Goal: Task Accomplishment & Management: Manage account settings

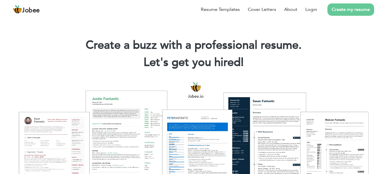
click at [338, 76] on div at bounding box center [193, 141] width 378 height 134
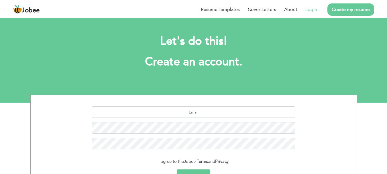
click at [311, 11] on link "Login" at bounding box center [311, 9] width 12 height 7
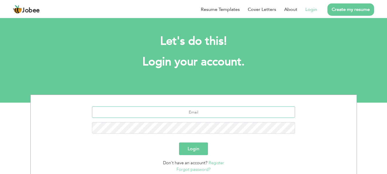
click at [207, 114] on input "text" at bounding box center [193, 111] width 203 height 11
type input "kashmalaikhlaq002@gmail.com"
click at [193, 151] on button "Login" at bounding box center [193, 148] width 29 height 13
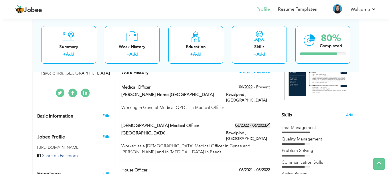
scroll to position [108, 0]
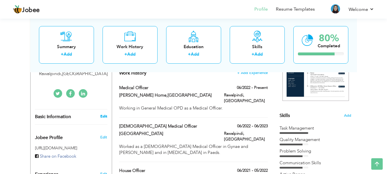
click at [101, 116] on link "Edit" at bounding box center [103, 116] width 7 height 5
type input "Kashmala"
type input "Ikhlaq"
type input "03115224026"
select select "number:166"
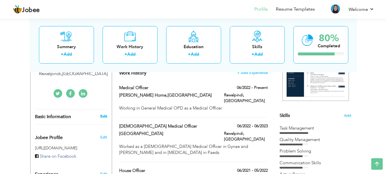
type input "Rawalpindi"
select select "number:5"
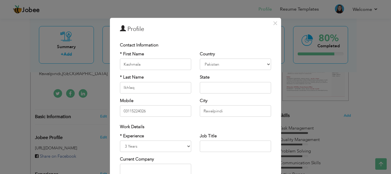
click at [245, 170] on div "* Experience Entry Level Less than 1 Year 1 Year 2 Years 3 Years 4 Years 5 Year…" at bounding box center [196, 156] width 160 height 47
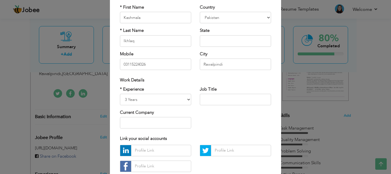
scroll to position [46, 0]
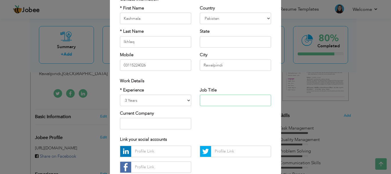
click at [240, 104] on input "text" at bounding box center [235, 99] width 71 height 11
type input "Medical Officer"
click at [171, 125] on input "text" at bounding box center [155, 123] width 71 height 11
type input "Rashid Nursing Home"
click at [209, 125] on div "* Experience Entry Level Less than 1 Year 1 Year 2 Years 3 Years 4 Years 5 Year…" at bounding box center [196, 110] width 160 height 47
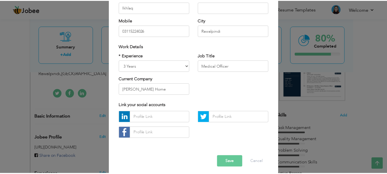
scroll to position [84, 0]
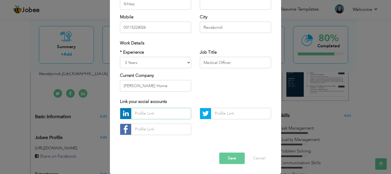
click at [156, 111] on input "text" at bounding box center [161, 113] width 60 height 11
click at [233, 155] on button "Save" at bounding box center [231, 157] width 25 height 11
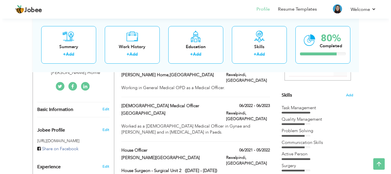
scroll to position [131, 0]
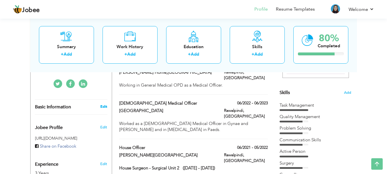
click at [103, 106] on link "Edit" at bounding box center [103, 106] width 7 height 5
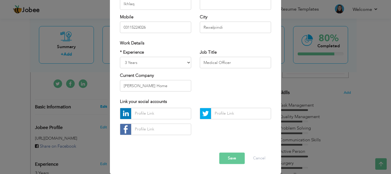
scroll to position [0, 0]
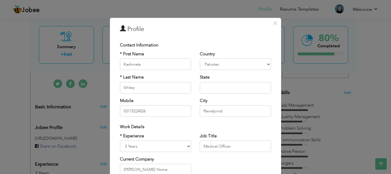
click at [361, 118] on div "× Profile Contact Information * First Name Kashmala * Last Name Aruba" at bounding box center [195, 87] width 391 height 174
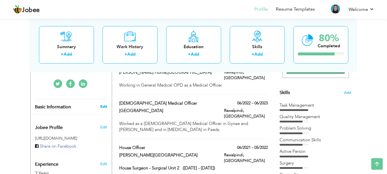
click at [101, 106] on link "Edit" at bounding box center [103, 106] width 7 height 5
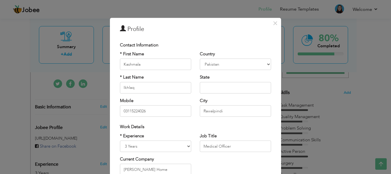
click at [267, 48] on div "Contact Information" at bounding box center [195, 45] width 151 height 6
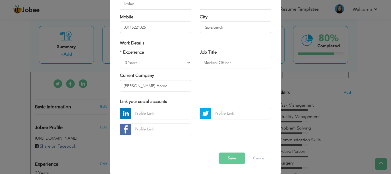
scroll to position [72, 0]
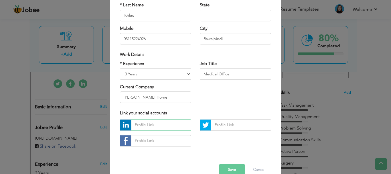
click at [158, 126] on input "text" at bounding box center [161, 124] width 60 height 11
paste input "https://www.linkedin.com/in/dr-kashmala-ikhlaq-4680871b3/"
click at [185, 125] on input "https://www.linkedin.com/in/dr-kashmala-ikhlaq-4680871b3/" at bounding box center [161, 124] width 60 height 11
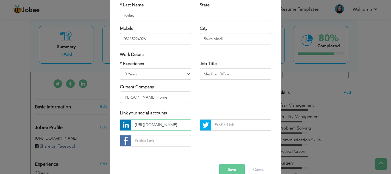
click at [183, 124] on input "https://www.linkedin.com/in/dr-kashmala-ikhlaq-4680871b3/" at bounding box center [161, 124] width 60 height 11
type input "dr-kashmala-ikhlaq-4680871b3/"
click at [186, 122] on input "dr-kashmala-ikhlaq-4680871b3/" at bounding box center [161, 124] width 60 height 11
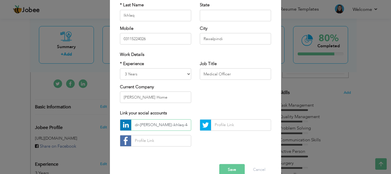
click at [186, 122] on input "dr-kashmala-ikhlaq-4680871b3/" at bounding box center [161, 124] width 60 height 11
paste input "https://www.linkedin.com/in/dr-kashmala-ikhlaq-4680871b3/"
type input "https://www.linkedin.com/in/dr-kashmala-ikhlaq-4680871b3/"
click at [198, 148] on div "https://www.linkedin.com/in/dr-kashmala-ikhlaq-4680871b3/" at bounding box center [196, 134] width 160 height 31
click at [231, 167] on button "Save" at bounding box center [231, 169] width 25 height 11
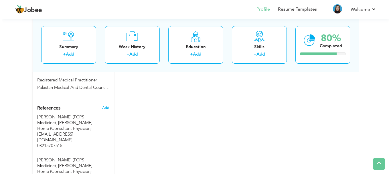
scroll to position [469, 0]
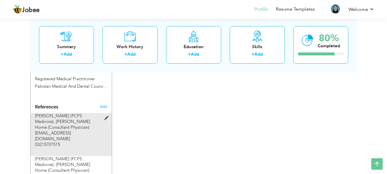
click at [106, 116] on span at bounding box center [107, 118] width 7 height 4
type input "Dr Sania Sabir (FCPS Medicine)"
type input "Rashid Nursing Home (Consultant Physician)"
type input "sano_leo@yahoo.com"
type input "03215707515"
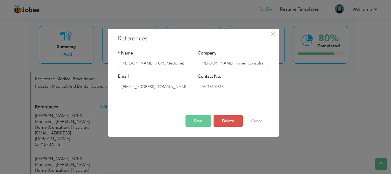
click at [112, 93] on div "× References * Name Dr Sania Sabir (FCPS Medicine) Company Rashid Nursing Home …" at bounding box center [193, 83] width 171 height 108
click at [177, 89] on input "sano_leo@yahoo.com" at bounding box center [153, 86] width 71 height 11
type input "s"
type input "saniasabir02@gmail.com"
click at [202, 118] on button "Save" at bounding box center [197, 120] width 25 height 11
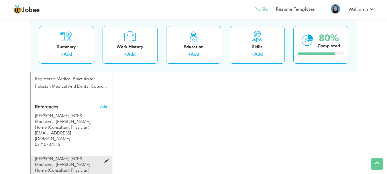
click at [106, 159] on span at bounding box center [107, 161] width 7 height 4
type input "Dr Sadaqat Hussain (FCPS Medicine)"
type input "sadaqath610@gmail.com"
type input "03038110057"
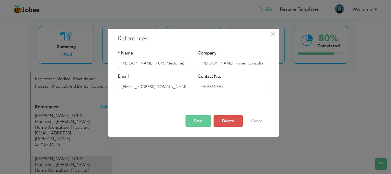
scroll to position [0, 1]
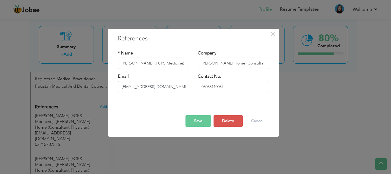
click at [144, 86] on input "sadaqath610@gmail.com" at bounding box center [153, 86] width 71 height 11
click at [306, 108] on div "× References * Name Dr Sadaqat Hussain (FCPS Medicine) Company Rashid Nursing H…" at bounding box center [195, 87] width 391 height 174
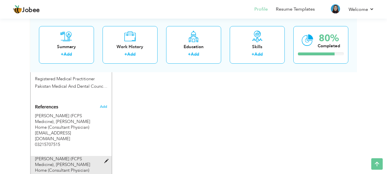
click at [92, 156] on div "Dr Sadaqat Hussain (FCPS Medicine), Rashid Nursing Home (Consultant Physician) …" at bounding box center [68, 173] width 66 height 34
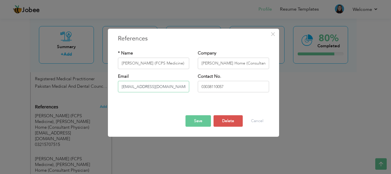
click at [144, 85] on input "sadaqath610@gmail.com" at bounding box center [153, 86] width 71 height 11
type input "sadaqath.4ajk@gmail.com"
click at [201, 118] on button "Save" at bounding box center [197, 120] width 25 height 11
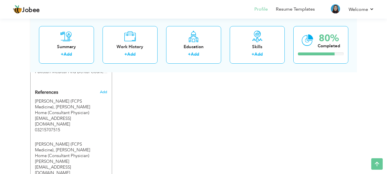
scroll to position [492, 0]
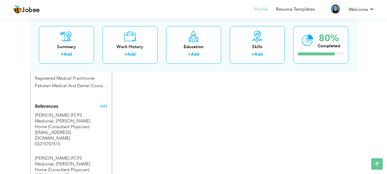
scroll to position [469, 0]
click at [105, 104] on span "Add" at bounding box center [103, 106] width 7 height 5
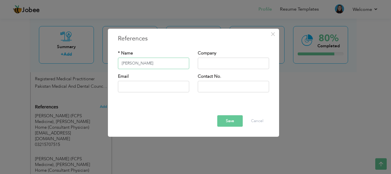
type input "Aafia Tariq"
click at [225, 65] on input "text" at bounding box center [233, 63] width 71 height 11
type input "Cosmesurge International Hos[ital"
click at [205, 103] on div "Save Delete Cancel" at bounding box center [194, 116] width 160 height 30
click at [170, 89] on input "text" at bounding box center [153, 86] width 71 height 11
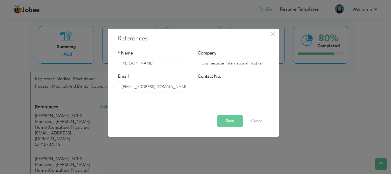
type input "aafiatariq009@gmail.com"
click at [226, 88] on input "text" at bounding box center [233, 86] width 71 height 11
click at [219, 86] on input "033356522255" at bounding box center [233, 86] width 71 height 11
click at [229, 85] on input "03335652255" at bounding box center [233, 86] width 71 height 11
type input "03335652255"
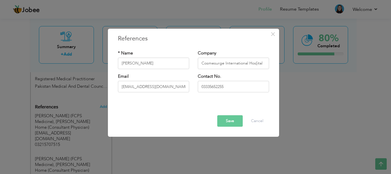
click at [229, 117] on button "Save" at bounding box center [229, 120] width 25 height 11
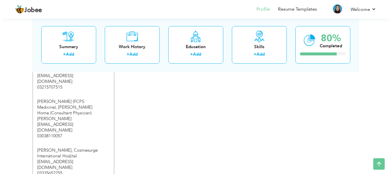
scroll to position [515, 0]
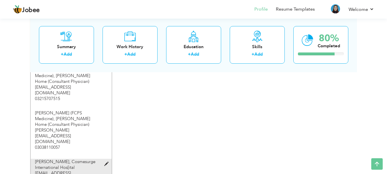
click at [106, 162] on span at bounding box center [107, 164] width 7 height 4
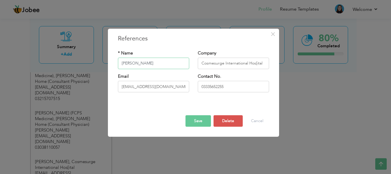
click at [163, 64] on input "Aafia Tariq" at bounding box center [153, 63] width 71 height 11
type input "Aafia Tariq (FCPS GYNAE & OBS"
click at [262, 63] on input "Cosmesurge International Hos[ital" at bounding box center [233, 63] width 71 height 11
type input "Cosmesurge International Hos[ital (Consultant Gynaecologist)"
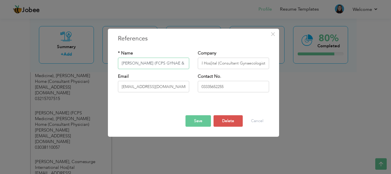
scroll to position [0, 0]
click at [182, 65] on input "Aafia Tariq (FCPS GYNAE & OBS" at bounding box center [153, 63] width 71 height 11
click at [167, 64] on input "Aafia Tariq (FCPS GYNAE OBS" at bounding box center [153, 63] width 71 height 11
type input "Aafia Tariq (FCPS GYNAE OBS"
click at [258, 55] on div "Company Cosmesurge International Hos[ital (Consultant Gynaecologist)" at bounding box center [233, 59] width 71 height 19
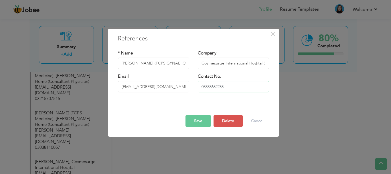
click at [244, 86] on input "03335652255" at bounding box center [233, 86] width 71 height 11
type input "03335652255"
click at [167, 63] on input "Aafia Tariq (FCPS GYNAE OBS" at bounding box center [153, 63] width 71 height 11
click at [180, 65] on input "Aafia Tariq (FCPS GYNAE OBS" at bounding box center [153, 63] width 71 height 11
type input "A"
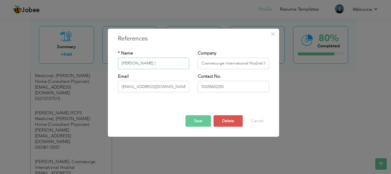
drag, startPoint x: 180, startPoint y: 70, endPoint x: 179, endPoint y: 86, distance: 16.0
click at [179, 84] on div "* Name Aafia Tariq ( Company Cosmesurge International Hos[ital (Consultant Gyna…" at bounding box center [194, 73] width 160 height 55
type input "Aafia Tariq ("
click at [179, 88] on input "aafiatariq009@gmail.com" at bounding box center [153, 86] width 71 height 11
click at [169, 87] on input "aafiatariq009@gmail.com )" at bounding box center [153, 86] width 71 height 11
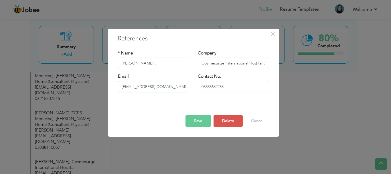
type input "aafiatariq009@gmail.com )"
click at [153, 57] on div "* Name Aafia Tariq (" at bounding box center [153, 59] width 71 height 19
click at [153, 62] on input "Aafia Tariq (" at bounding box center [153, 63] width 71 height 11
paste input "https://www.linkedin.com/in/dr-kashmala-ikhlaq-4680871b3/"
type input "Aafia Tariq (Gynae Obs"
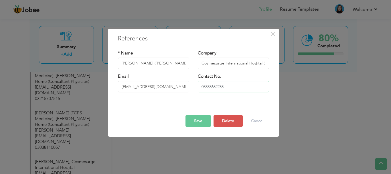
click at [228, 86] on input "03335652255" at bounding box center [233, 86] width 71 height 11
type input "0"
click at [205, 85] on input "@" at bounding box center [233, 86] width 71 height 11
click at [200, 87] on input "@" at bounding box center [233, 86] width 71 height 11
drag, startPoint x: 200, startPoint y: 87, endPoint x: 207, endPoint y: 87, distance: 6.6
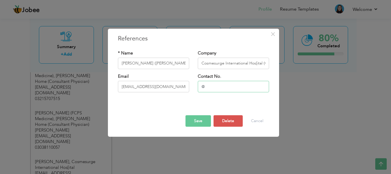
click at [206, 87] on input "@" at bounding box center [233, 86] width 71 height 11
type input "@"
click at [173, 65] on input "Aafia Tariq (Gynae Obs" at bounding box center [153, 63] width 71 height 11
paste input "@"
click at [163, 64] on input "Aafia Tariq (Gynae Obs @" at bounding box center [153, 63] width 71 height 11
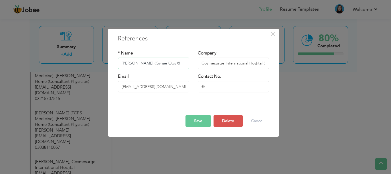
click at [166, 64] on input "Aafia Tariq (Gynae Obs @" at bounding box center [153, 63] width 71 height 11
type input "Aafia Tariq (Gynae Obs"
click at [210, 88] on input "@" at bounding box center [233, 86] width 71 height 11
click at [210, 88] on input "text" at bounding box center [233, 86] width 71 height 11
type input "03335652255"
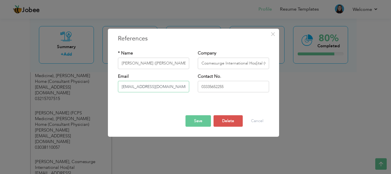
click at [175, 88] on input "aafiatariq009@gmail.com )" at bounding box center [153, 86] width 71 height 11
click at [168, 87] on input "aafiatariq009@gmail.com )" at bounding box center [153, 86] width 71 height 11
drag, startPoint x: 168, startPoint y: 87, endPoint x: 128, endPoint y: 90, distance: 40.2
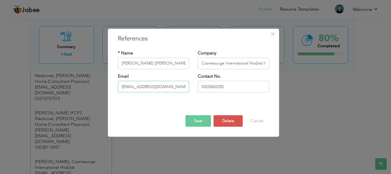
click at [128, 90] on input "aafiatariq009@gmail.com )" at bounding box center [153, 86] width 71 height 11
type input "aafiatariq009@gmail.com )"
click at [171, 65] on input "Aafia Tariq (Gynae Obs" at bounding box center [153, 63] width 71 height 11
paste input "aafiatariq009@gmail.com )"
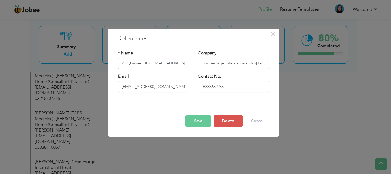
click at [182, 63] on input "Aafia Tariq (Gynae Obs aafiatariq009@gmail.com )" at bounding box center [153, 63] width 71 height 11
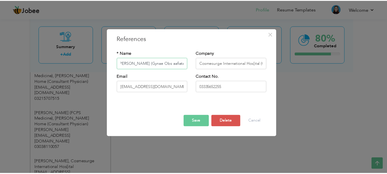
scroll to position [0, 0]
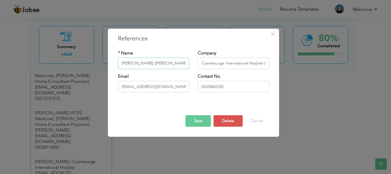
click at [154, 64] on input "Aafia Tariq (Gynae Obs )" at bounding box center [153, 63] width 71 height 11
type input "Aafia Tariq (Gynae Obs )"
click at [175, 86] on input "aafiatariq009@gmail.com )" at bounding box center [153, 86] width 71 height 11
type input "aafiatariq009@gmail.com"
click at [235, 89] on input "03335652255" at bounding box center [233, 86] width 71 height 11
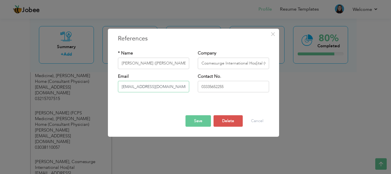
click at [179, 87] on input "aafiatariq009@gmail.com" at bounding box center [153, 86] width 71 height 11
click at [201, 62] on input "Cosmesurge International Hos[ital (Consultant Gynaecologist)" at bounding box center [233, 63] width 71 height 11
click at [228, 100] on div "* Name Aafia Tariq (Gynae Obs ) Company Cosmesurge International Hos[ital (Cons…" at bounding box center [194, 73] width 160 height 55
click at [141, 63] on input "Aafia Tariq (Gynae Obs )" at bounding box center [153, 63] width 71 height 11
click at [143, 62] on input "Aafia Tariq (Gynae Obs )" at bounding box center [153, 63] width 71 height 11
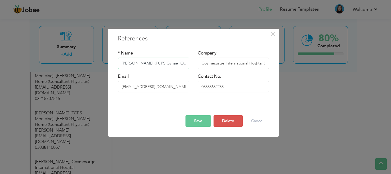
click at [165, 63] on input "Aafia Tariq (FCPS Gynae Obs )" at bounding box center [153, 63] width 71 height 11
type input "Aafia Tariq (FCPS Gynae & Obs )"
click at [187, 101] on div "Save Delete Cancel" at bounding box center [194, 116] width 160 height 30
click at [197, 120] on button "Save" at bounding box center [197, 120] width 25 height 11
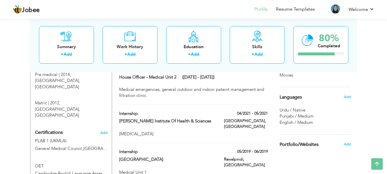
scroll to position [331, 0]
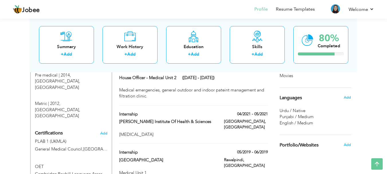
click at [374, 64] on div "View Resume Export PDF Profile Summary Public Link Experience Education Awards …" at bounding box center [193, 53] width 387 height 735
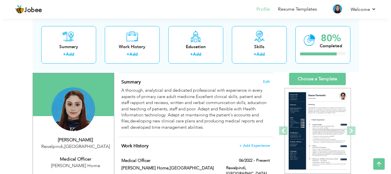
scroll to position [34, 0]
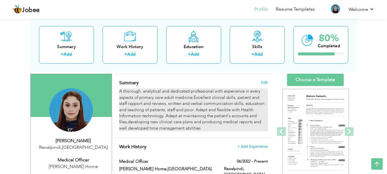
click at [212, 129] on div "A thorough, analytical and dedicated professional with experience in every aspe…" at bounding box center [193, 109] width 148 height 43
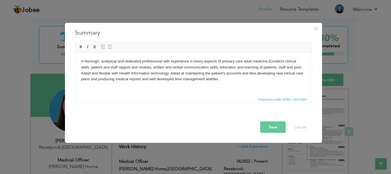
click at [234, 79] on body "A thorough, analytical and dedicated professional with experience in every aspe…" at bounding box center [193, 70] width 225 height 24
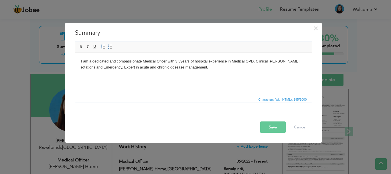
click at [151, 68] on body "I am a dedicated and compassionate Medical Oficer with 3.5years of hospital exp…" at bounding box center [193, 64] width 225 height 12
click at [186, 68] on body "I am a dedicated and compassionate Medical Oficer with 3.5years of hospital exp…" at bounding box center [193, 64] width 225 height 12
click at [108, 62] on body "I am a dedicated and compassionate Medical Oficer with 3.5years of hospital exp…" at bounding box center [193, 64] width 225 height 12
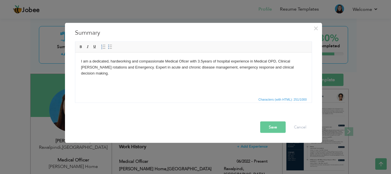
click at [292, 70] on html "I am a dedicated, hardworking and compassionate Medical Oficer with 3.5years of…" at bounding box center [193, 66] width 236 height 29
click at [262, 67] on body "I am a dedicated, hardworking and compassionate Medical Oficer with 3.5years of…" at bounding box center [193, 67] width 225 height 18
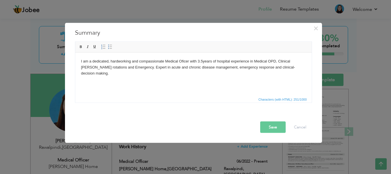
click at [292, 68] on body "I am a dedicated, hardworking and compassionate Medical Oficer with 3.5years of…" at bounding box center [193, 67] width 225 height 18
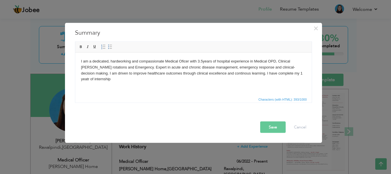
click at [273, 74] on body "I am a dedicated, hardworking and compassionate Medical Oficer with 3.5years of…" at bounding box center [193, 70] width 225 height 24
click at [298, 72] on body "I am a dedicated, hardworking and compassionate Medical Oficer with 3.5years of…" at bounding box center [193, 70] width 225 height 24
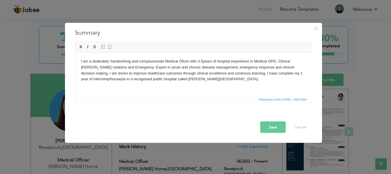
click at [255, 73] on body "I am a dedicated, hardworking and compassionate Medical Oficer with 3.5years of…" at bounding box center [193, 70] width 225 height 24
click at [232, 81] on body "I am a dedicated, hardworking and compassionate Medical Oficer with 3.5years of…" at bounding box center [193, 70] width 225 height 24
click at [163, 79] on body "I am a dedicated, hardworking and compassionate Medical Oficer with 3.5years of…" at bounding box center [193, 70] width 225 height 24
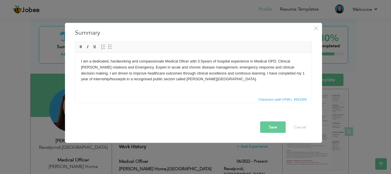
click at [224, 78] on body "I am a dedicated, hardworking and compassionate Medical Oficer with 3.5years of…" at bounding box center [193, 70] width 225 height 24
click at [162, 78] on body "I am a dedicated, hardworking and compassionate Medical Oficer with 3.5years of…" at bounding box center [193, 70] width 225 height 24
click at [220, 77] on body "I am a dedicated, hardworking and compassionate Medical Oficer with 3.5years of…" at bounding box center [193, 70] width 225 height 24
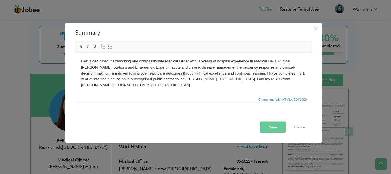
click at [212, 79] on body "I am a dedicated, hardworking and compassionate Medical Oficer with 3.5years of…" at bounding box center [193, 73] width 225 height 30
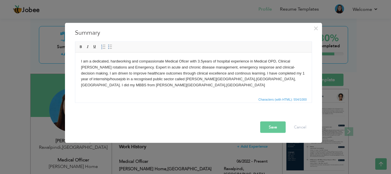
click at [160, 86] on body "I am a dedicated, hardworking and compassionate Medical Oficer with 3.5years of…" at bounding box center [193, 73] width 225 height 30
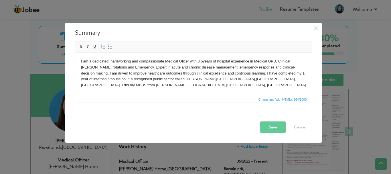
click at [141, 86] on body "I am a dedicated, hardworking and compassionate Medical Oficer with 3.5years of…" at bounding box center [193, 73] width 225 height 30
click at [183, 84] on body "I am a dedicated, hardworking and compassionate Medical Oficer with 3.5years of…" at bounding box center [193, 76] width 225 height 36
click at [212, 78] on body "I am a dedicated, hardworking and compassionate Medical Oficer with 3.5years of…" at bounding box center [193, 76] width 225 height 36
click at [233, 79] on body "I am a dedicated, hardworking and compassionate Medical Oficer with 3.5years of…" at bounding box center [193, 76] width 225 height 36
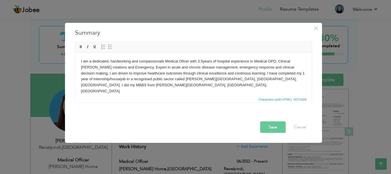
click at [174, 88] on html "I am a dedicated, hardworking and compassionate Medical Oficer with 3.5years of…" at bounding box center [193, 75] width 236 height 47
click at [182, 87] on body "I am a dedicated, hardworking and compassionate Medical Oficer with 3.5years of…" at bounding box center [193, 76] width 225 height 36
click at [290, 65] on body "I am a dedicated, hardworking and compassionate Medical Oficer with 3.5years of…" at bounding box center [193, 76] width 225 height 36
click at [181, 86] on body "I am a dedicated, hardworking and compassionate Medical Oficer with 3.5years of…" at bounding box center [193, 76] width 225 height 36
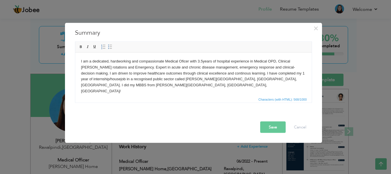
click at [116, 79] on body "I am a dedicated, hardworking and compassionate Medical Oficer with 3.5years of…" at bounding box center [193, 76] width 225 height 36
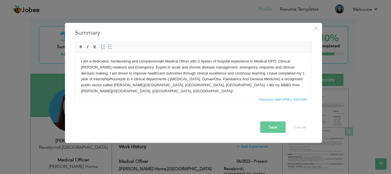
click at [262, 78] on body "I am a dedicated, hardworking and compassionate Medical Oficer with 3.5years of…" at bounding box center [193, 76] width 225 height 36
click at [266, 80] on body "I am a dedicated, hardworking and compassionate Medical Oficer with 3.5years of…" at bounding box center [193, 76] width 225 height 36
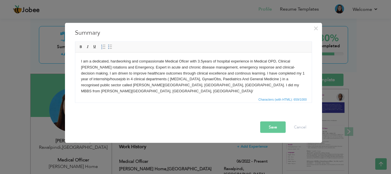
click at [287, 88] on body "I am a dedicated, hardworking and compassionate Medical Oficer with 3.5years of…" at bounding box center [193, 76] width 225 height 36
click at [153, 79] on body "I am a dedicated, hardworking and compassionate Medical Oficer with 3.5years of…" at bounding box center [193, 76] width 225 height 36
click at [154, 92] on body "I am a dedicated, hardworking and compassionate Medical Oficer with 3.5years of…" at bounding box center [193, 79] width 225 height 42
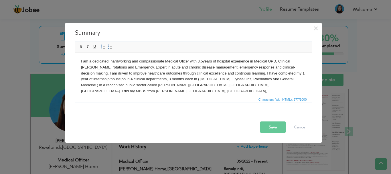
click at [226, 85] on body "I am a dedicated, hardworking and compassionate Medical Oficer with 3.5years of…" at bounding box center [193, 79] width 225 height 42
click at [220, 85] on body "I am a dedicated, hardworking and compassionate Medical Oficer with 3.5years of…" at bounding box center [193, 79] width 225 height 42
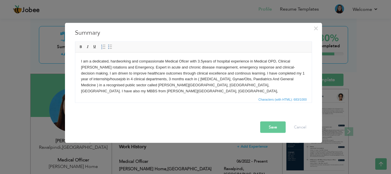
click at [200, 93] on body "I am a dedicated, hardworking and compassionate Medical Oficer with 3.5years of…" at bounding box center [193, 79] width 225 height 42
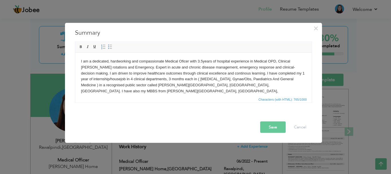
scroll to position [3, 0]
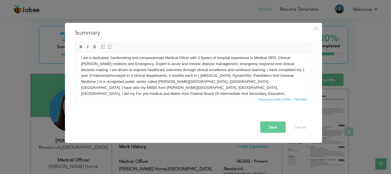
click at [137, 92] on body "I am a dedicated, hardworking and compassionate Medical Oficer with 3.5years of…" at bounding box center [193, 79] width 225 height 48
click at [143, 94] on body "I am a dedicated, hardworking and compassionate Medical Oficer with 3.5years of…" at bounding box center [193, 79] width 225 height 48
click at [144, 94] on body "I am a dedicated, hardworking and compassionate Medical Oficer with 3.5years of…" at bounding box center [193, 79] width 225 height 48
click at [116, 93] on body "I am a dedicated, hardworking and compassionate Medical Oficer with 3.5years of…" at bounding box center [193, 79] width 225 height 48
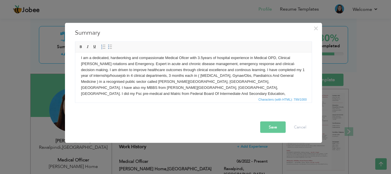
click at [136, 94] on body "I am a dedicated, hardworking and compassionate Medical Oficer with 3.5years of…" at bounding box center [193, 79] width 225 height 48
click at [155, 94] on body "I am a dedicated, hardworking and compassionate Medical Oficer with 3.5years of…" at bounding box center [193, 79] width 225 height 48
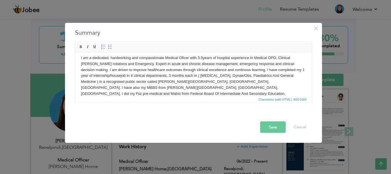
click at [237, 81] on body "I am a dedicated, hardworking and compassionate Medical Oficer with 3.5years of…" at bounding box center [193, 79] width 225 height 48
click at [231, 95] on body "I am a dedicated, hardworking and compassionate Medical Oficer with 3.5years of…" at bounding box center [193, 79] width 225 height 48
click at [271, 126] on button "Save" at bounding box center [272, 126] width 25 height 11
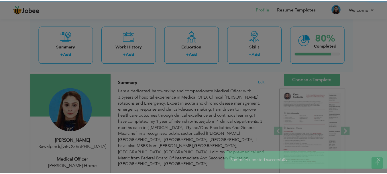
scroll to position [0, 0]
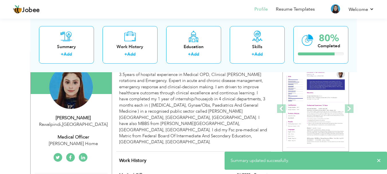
scroll to position [46, 0]
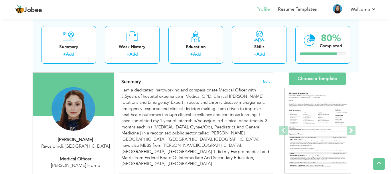
scroll to position [34, 0]
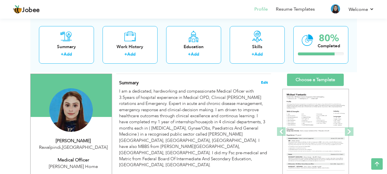
click at [265, 82] on span "Edit" at bounding box center [264, 82] width 7 height 4
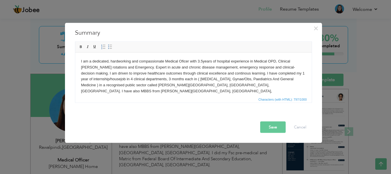
scroll to position [10, 0]
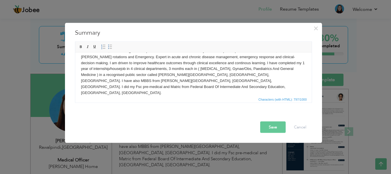
click at [140, 87] on body "I am a dedicated, hardworking and compassionate Medical Oficer with 3.5years of…" at bounding box center [193, 72] width 225 height 48
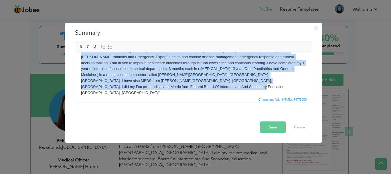
copy body "I am a dedicated, hardworking and compassionate Medical Oficer with 3.5years of…"
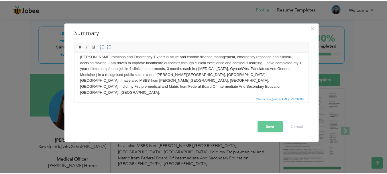
scroll to position [0, 0]
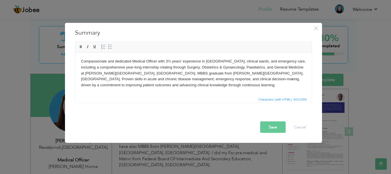
click at [277, 125] on button "Save" at bounding box center [272, 126] width 25 height 11
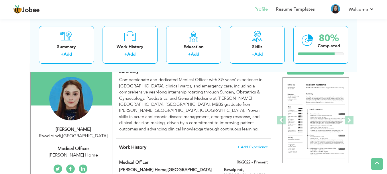
scroll to position [34, 0]
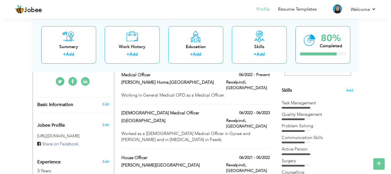
scroll to position [126, 0]
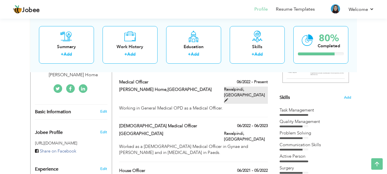
click at [228, 98] on span at bounding box center [226, 100] width 4 height 4
type input "Medical Officer"
type input "Rashid Nursing Home,Saidpur Road"
type input "06/2022"
type input "Pakistan"
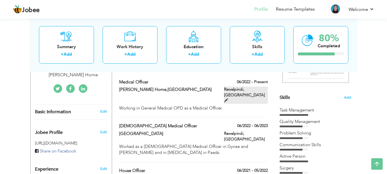
type input "Rawalpindi"
checkbox input "true"
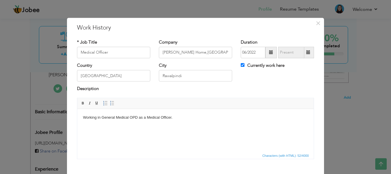
click at [100, 117] on body "Working in General Medical OPD as a Medical Officer." at bounding box center [195, 117] width 225 height 6
click at [166, 116] on body "Working a medical officer in General Medical OPD as a Medical Officer." at bounding box center [195, 117] width 225 height 6
click at [251, 117] on body "Working a medical officer in General Medical OPD, Clinical wards and Emergency …" at bounding box center [195, 117] width 225 height 6
click at [251, 116] on body "Working a medical officer in General Medical OPD, Clinical wards and Emergency …" at bounding box center [195, 117] width 225 height 6
click at [225, 115] on body "Working a medical officer in General Medical OPD, Clinical wards and Emergencyr." at bounding box center [195, 117] width 225 height 6
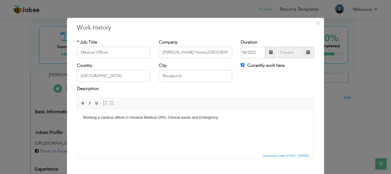
click at [96, 118] on body "Working a medical officer in General Medical OPD, Clinical wards and Emergency." at bounding box center [195, 117] width 225 height 6
click at [251, 119] on body "Working as a medical officer in General Medical OPD, Clinical wards and Emergen…" at bounding box center [195, 117] width 225 height 6
click at [108, 117] on body "Working as a medical officer in General Medical OPD, Clinical wards and Emergen…" at bounding box center [195, 117] width 225 height 6
click at [121, 116] on body "Working as a Medical officer in General Medical OPD, Clinical wards and Emergen…" at bounding box center [195, 117] width 225 height 6
click at [234, 121] on html "Working as a Medical Officer in General Medical OPD, Clinical wards and Emergen…" at bounding box center [195, 116] width 236 height 17
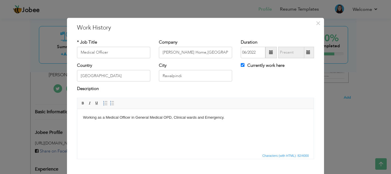
click at [301, 78] on div "Country Pakistan City Rawalpindi Currently work here" at bounding box center [196, 73] width 246 height 23
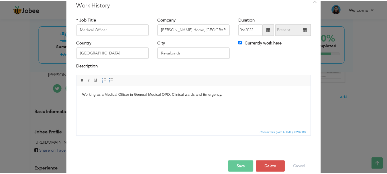
scroll to position [31, 0]
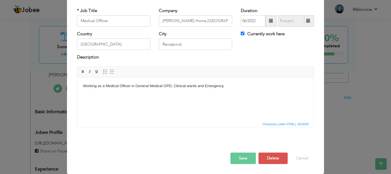
click at [238, 155] on button "Save" at bounding box center [242, 157] width 25 height 11
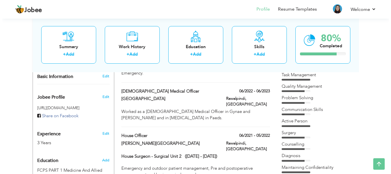
scroll to position [160, 0]
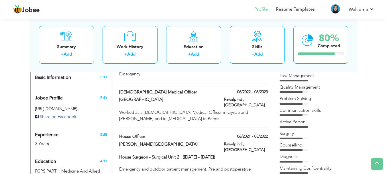
click at [101, 134] on link "Edit" at bounding box center [103, 134] width 7 height 5
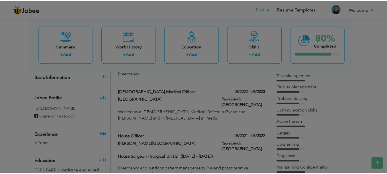
scroll to position [0, 0]
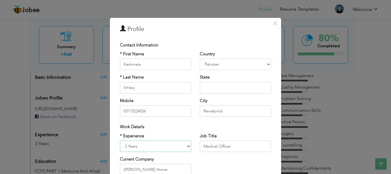
click at [181, 146] on select "Entry Level Less than 1 Year 1 Year 2 Years 3 Years 4 Years 5 Years 6 Years 7 Y…" at bounding box center [155, 145] width 71 height 11
click at [336, 83] on div "× Profile Contact Information * First Name Kashmala * Last Name Aruba" at bounding box center [195, 87] width 391 height 174
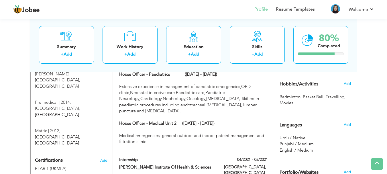
scroll to position [309, 0]
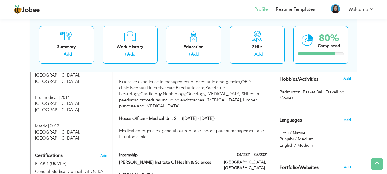
click at [348, 79] on span "Add" at bounding box center [346, 78] width 7 height 5
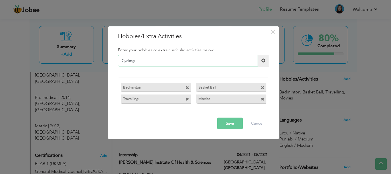
type input "Cycling"
click at [229, 127] on button "Save" at bounding box center [229, 123] width 25 height 11
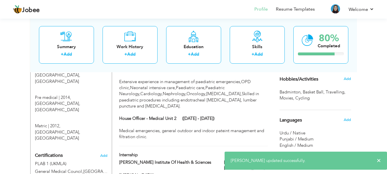
click at [348, 139] on div "Punjabi / Medium" at bounding box center [315, 139] width 72 height 6
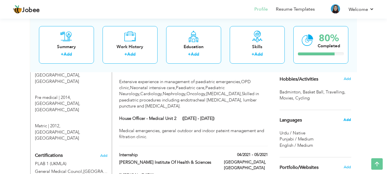
click at [347, 119] on span "Add" at bounding box center [346, 119] width 7 height 5
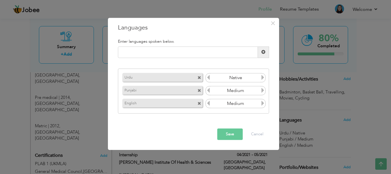
click at [264, 102] on icon at bounding box center [262, 103] width 5 height 5
click at [210, 101] on icon at bounding box center [208, 103] width 5 height 5
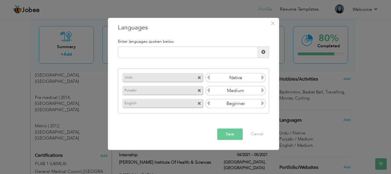
click at [263, 103] on icon at bounding box center [262, 103] width 5 height 5
click at [232, 130] on button "Save" at bounding box center [229, 133] width 25 height 11
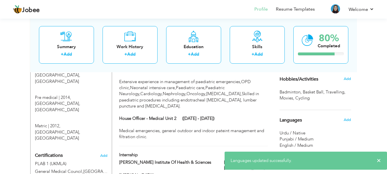
click at [366, 129] on div "View Resume Export PDF Profile Summary Public Link Experience Education Awards …" at bounding box center [193, 75] width 387 height 735
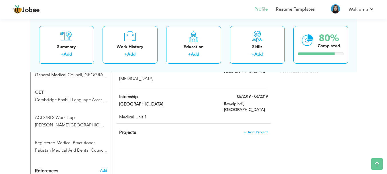
scroll to position [401, 0]
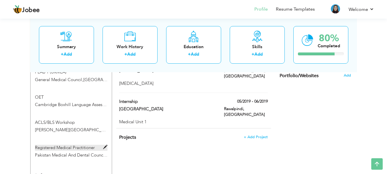
click at [105, 145] on span at bounding box center [105, 147] width 4 height 4
type input "Registered Medical Practitioner"
type input "Pakistan Medical And Dental Council"
type input "2021"
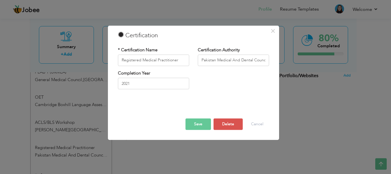
click at [203, 127] on button "Save" at bounding box center [197, 123] width 25 height 11
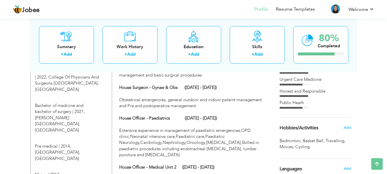
scroll to position [256, 0]
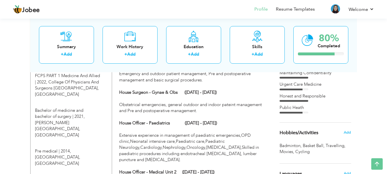
click at [323, 112] on div "Public Heath" at bounding box center [315, 108] width 72 height 9
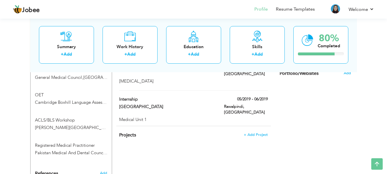
scroll to position [393, 0]
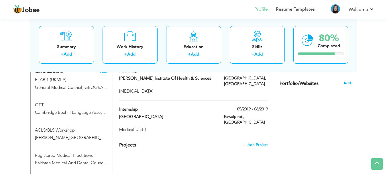
click at [349, 83] on span "Add" at bounding box center [346, 82] width 7 height 5
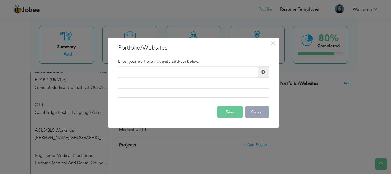
click at [256, 110] on button "Cancel" at bounding box center [257, 111] width 24 height 11
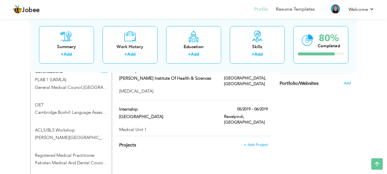
click at [305, 120] on div "Choose a Template ‹" at bounding box center [316, 11] width 82 height 592
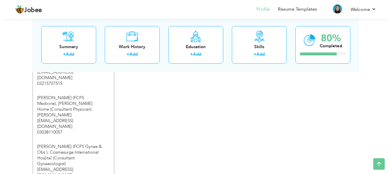
scroll to position [542, 0]
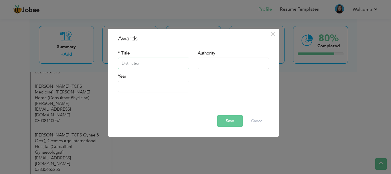
type input "Distinction"
click at [204, 64] on input "text" at bounding box center [233, 63] width 71 height 11
click at [171, 92] on input "2025" at bounding box center [153, 86] width 71 height 11
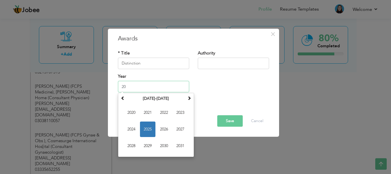
type input "2"
type input "2017"
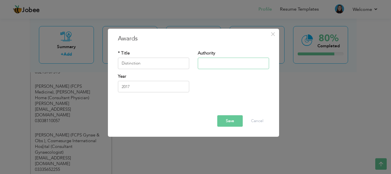
click at [207, 60] on input "text" at bounding box center [233, 63] width 71 height 11
type input "Shaheed Zulfiqar Ali Bhutto, Medical University, Islamabad, Pakistan"
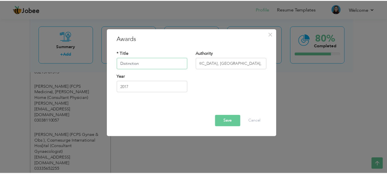
scroll to position [0, 0]
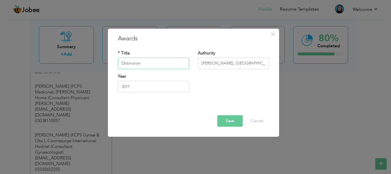
click at [163, 63] on input "Distinction" at bounding box center [153, 63] width 71 height 11
type input "Distinction in Physiology"
click at [228, 117] on button "Save" at bounding box center [229, 120] width 25 height 11
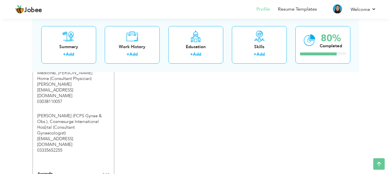
scroll to position [562, 0]
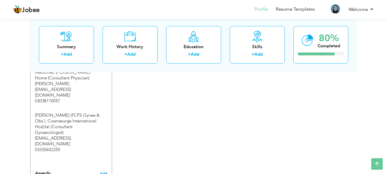
click at [106, 171] on span "Add" at bounding box center [103, 173] width 7 height 5
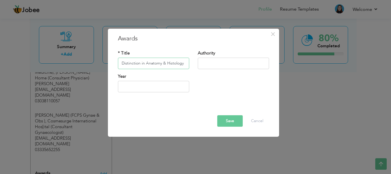
type input "Distinction in Anatomy & Histology"
click at [138, 88] on input "text" at bounding box center [153, 86] width 71 height 11
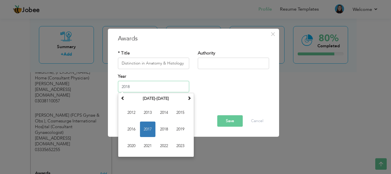
type input "2018"
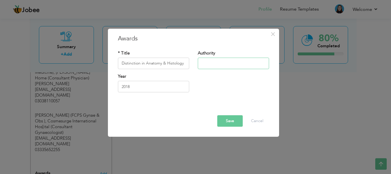
click at [222, 59] on input "text" at bounding box center [233, 63] width 71 height 11
paste input "Shaheed Zulfiqar Ali Bhutto, Medical University, Islamabad, Pakistan"
type input "Shaheed Zulfiqar Ali Bhutto, Medical University, Islamabad, Pakistan"
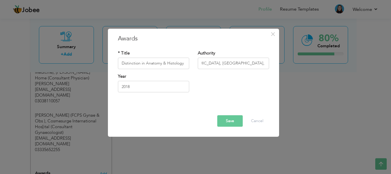
scroll to position [0, 0]
click at [234, 123] on button "Save" at bounding box center [229, 120] width 25 height 11
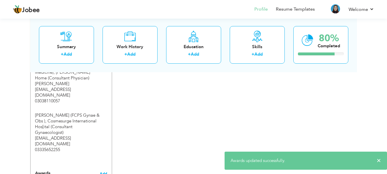
click at [102, 171] on span "Add" at bounding box center [103, 173] width 7 height 5
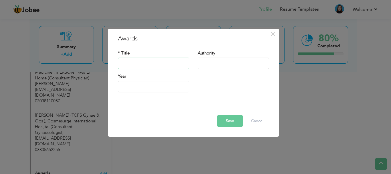
click at [145, 67] on input "text" at bounding box center [153, 63] width 71 height 11
type input "Distinction in Pharmacology"
click at [157, 87] on input "text" at bounding box center [153, 86] width 71 height 11
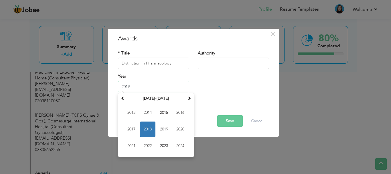
type input "2019"
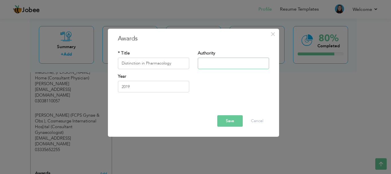
click at [218, 64] on input "text" at bounding box center [233, 63] width 71 height 11
paste input "Shaheed Zulfiqar Ali Bhutto, Medical University, Islamabad, Pakistan"
type input "Shaheed Zulfiqar Ali Bhutto, Medical University, Islamabad, Pakistan"
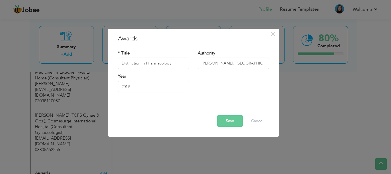
click at [235, 118] on button "Save" at bounding box center [229, 120] width 25 height 11
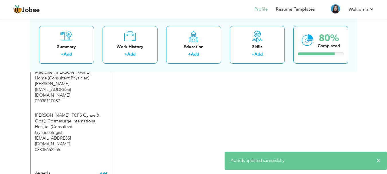
click at [105, 171] on span "Add" at bounding box center [103, 173] width 7 height 5
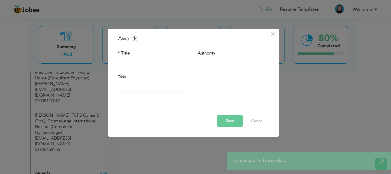
click at [158, 90] on input "text" at bounding box center [153, 86] width 71 height 11
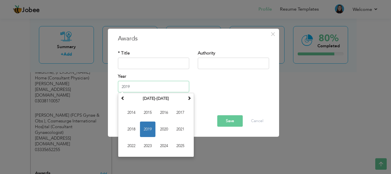
type input "2019"
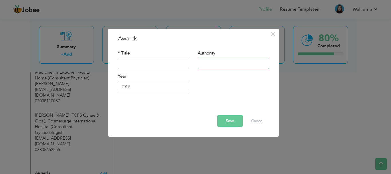
click at [212, 60] on input "text" at bounding box center [233, 63] width 71 height 11
paste input "Shaheed Zulfiqar Ali Bhutto, Medical University, Islamabad, Pakistan"
type input "Shaheed Zulfiqar Ali Bhutto, Medical University, Islamabad, Pakistan"
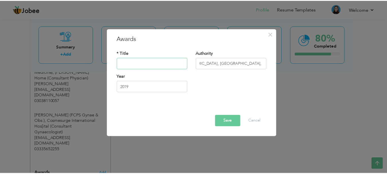
scroll to position [0, 0]
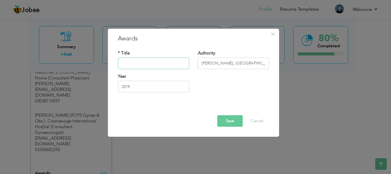
click at [176, 61] on input "text" at bounding box center [153, 63] width 71 height 11
type input "Distinction in General Pathology"
click at [232, 119] on button "Save" at bounding box center [229, 120] width 25 height 11
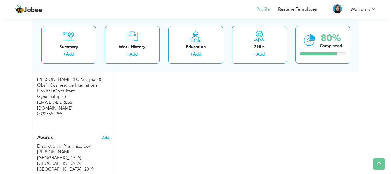
scroll to position [597, 0]
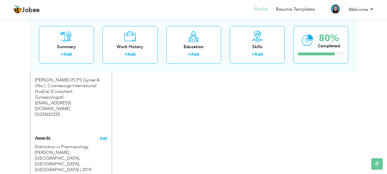
click at [104, 136] on span "Add" at bounding box center [103, 138] width 7 height 5
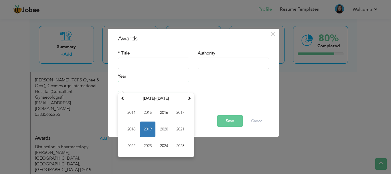
click at [130, 85] on input "text" at bounding box center [153, 86] width 71 height 11
type input "2020"
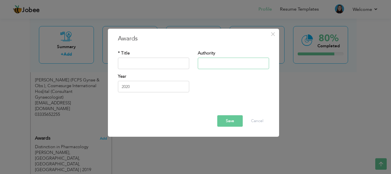
click at [203, 63] on input "text" at bounding box center [233, 63] width 71 height 11
paste input "Shaheed Zulfiqar Ali Bhutto, Medical University, Islamabad, Pakistan"
type input "Shaheed Zulfiqar Ali Bhutto, Medical University, Islamabad, Pakistan"
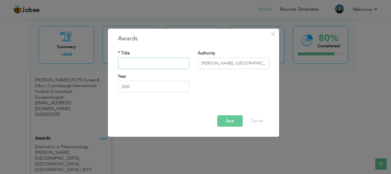
click at [167, 60] on input "text" at bounding box center [153, 63] width 71 height 11
type input "Distinction in Community Medicine"
click at [229, 120] on button "Save" at bounding box center [229, 120] width 25 height 11
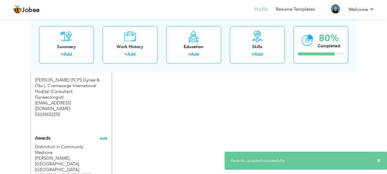
click at [105, 136] on span "Add" at bounding box center [103, 138] width 7 height 5
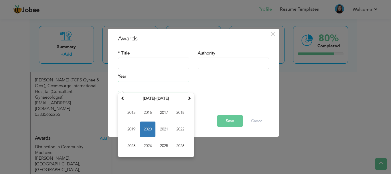
click at [157, 89] on input "text" at bounding box center [153, 86] width 71 height 11
type input "2021"
click at [212, 62] on input "text" at bounding box center [233, 63] width 71 height 11
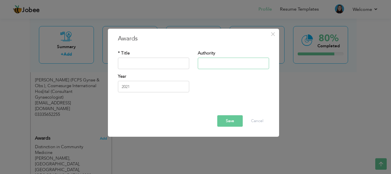
paste input "Shaheed Zulfiqar Ali Bhutto, Medical University, Islamabad, Pakistan"
type input "Shaheed Zulfiqar Ali Bhutto, Medical University, Islamabad, Pakistan"
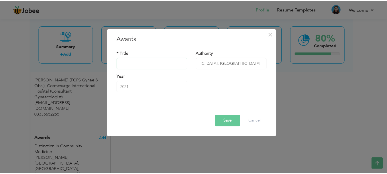
scroll to position [0, 0]
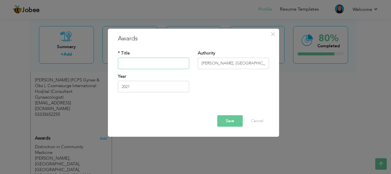
click at [178, 65] on input "text" at bounding box center [153, 63] width 71 height 11
type input "Distinction in Obs & Gynaecology"
click at [228, 119] on button "Save" at bounding box center [229, 120] width 25 height 11
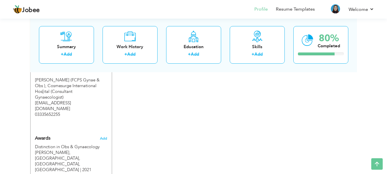
click at [356, 65] on div "Summary + Add Work History + Add Education + Add Skills + Add 80% Completed" at bounding box center [193, 44] width 326 height 55
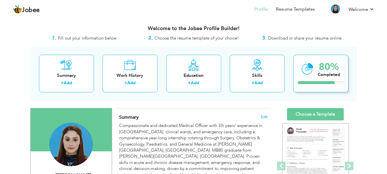
click at [319, 72] on div "Completed" at bounding box center [328, 75] width 22 height 6
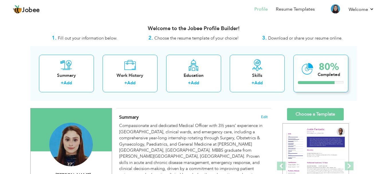
click at [320, 74] on div "Completed" at bounding box center [328, 75] width 22 height 6
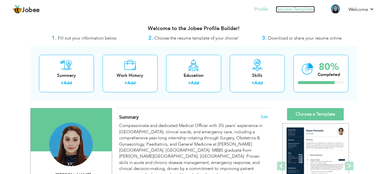
click at [291, 9] on link "Resume Templates" at bounding box center [295, 9] width 39 height 7
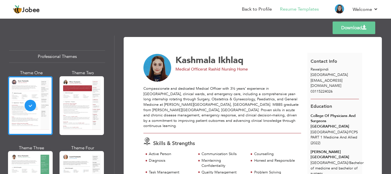
click at [270, 73] on div "Kashmala Ikhlaq Medical Officer at Rashid Nursing Home" at bounding box center [225, 68] width 171 height 28
click at [342, 82] on span "kashmalaikhlaq002@gmail.com" at bounding box center [327, 83] width 32 height 11
click at [251, 9] on link "Back to Profile" at bounding box center [257, 9] width 30 height 7
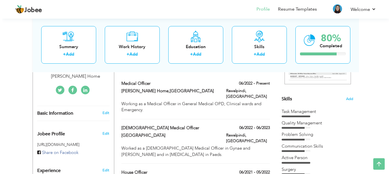
scroll to position [126, 0]
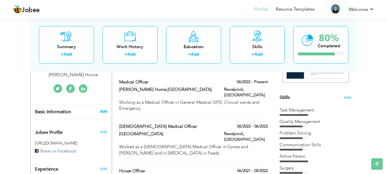
click at [105, 112] on link "Edit" at bounding box center [103, 111] width 7 height 5
type input "Kashmala"
type input "Ikhlaq"
type input "03115224026"
select select "number:166"
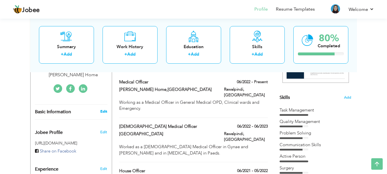
type input "Rawalpindi"
select select "number:5"
type input "Rashid Nursing Home"
type input "Medical Officer"
type input "https://www.linkedin.com/in/dr-kashmala-ikhlaq-4680871b3/"
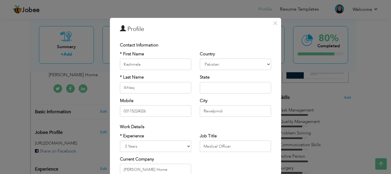
click at [247, 161] on div "* Experience Entry Level Less than 1 Year 1 Year 2 Years 3 Years 4 Years 5 Year…" at bounding box center [196, 156] width 160 height 47
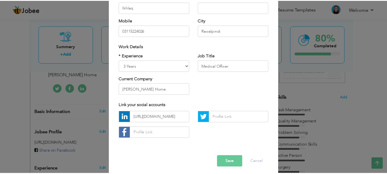
scroll to position [84, 0]
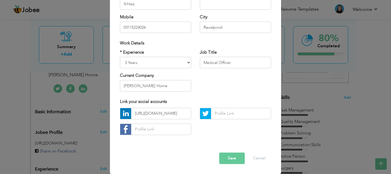
click at [229, 158] on button "Save" at bounding box center [231, 157] width 25 height 11
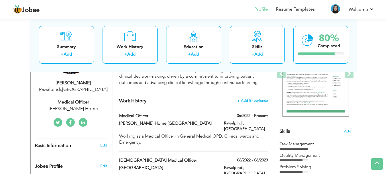
scroll to position [92, 0]
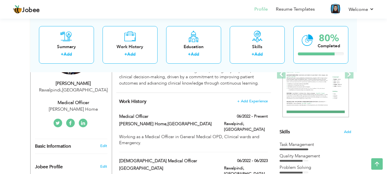
click at [335, 9] on img at bounding box center [335, 8] width 9 height 9
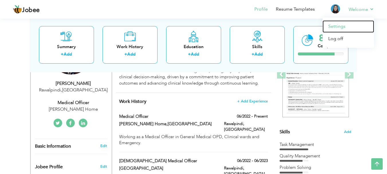
click at [345, 28] on link "Settings" at bounding box center [348, 26] width 52 height 12
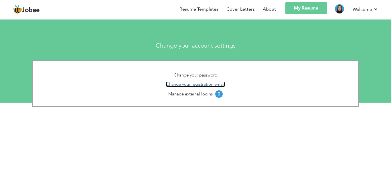
click at [200, 84] on link "Change your registration email" at bounding box center [195, 84] width 59 height 6
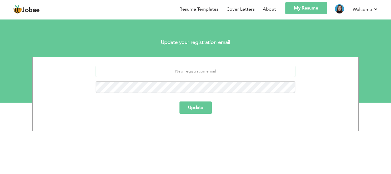
click at [210, 74] on input "email" at bounding box center [196, 71] width 200 height 11
click at [211, 71] on input "kashmalaikhlaq292@gm,[DOMAIN_NAME]" at bounding box center [196, 71] width 200 height 11
type input "[EMAIL_ADDRESS][DOMAIN_NAME]"
click at [201, 106] on button "Update" at bounding box center [195, 107] width 32 height 12
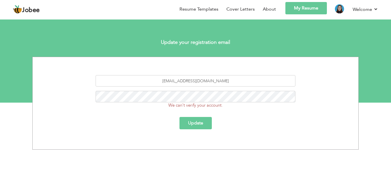
click at [202, 127] on button "Update" at bounding box center [195, 123] width 32 height 12
click at [270, 8] on link "About" at bounding box center [269, 9] width 13 height 7
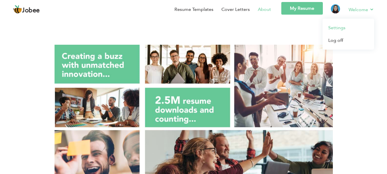
click at [348, 30] on link "Settings" at bounding box center [348, 27] width 52 height 13
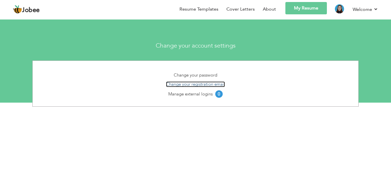
click at [196, 86] on link "Change your registration email" at bounding box center [195, 84] width 59 height 6
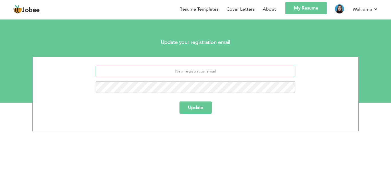
click at [214, 71] on input "email" at bounding box center [196, 71] width 200 height 11
type input "[EMAIL_ADDRESS][DOMAIN_NAME]"
click at [195, 107] on button "Update" at bounding box center [195, 107] width 32 height 12
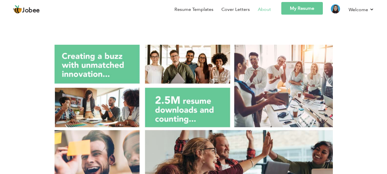
click at [306, 9] on link "My Resume" at bounding box center [302, 8] width 42 height 13
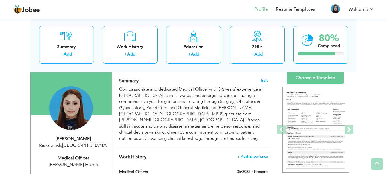
scroll to position [57, 0]
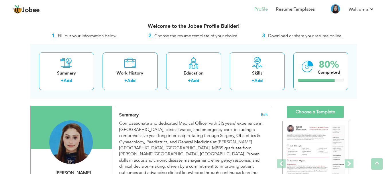
scroll to position [0, 0]
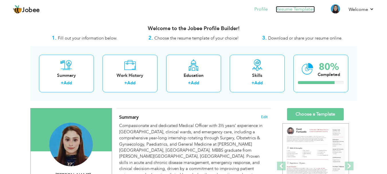
click at [298, 10] on link "Resume Templates" at bounding box center [295, 9] width 39 height 7
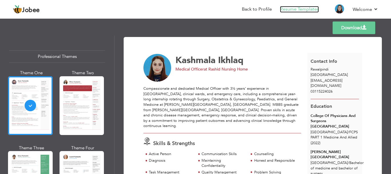
click at [295, 9] on link "Resume Templates" at bounding box center [299, 9] width 39 height 7
click at [187, 31] on div "Templates Download" at bounding box center [195, 28] width 391 height 18
click at [117, 43] on div "Download Kashmala Ikhlaq Medical Officer at Rashid Nursing Home Surgery" at bounding box center [252, 104] width 277 height 138
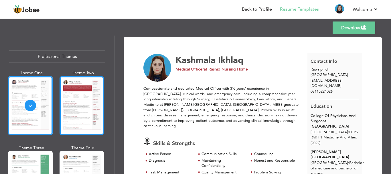
click at [86, 85] on div at bounding box center [82, 105] width 45 height 59
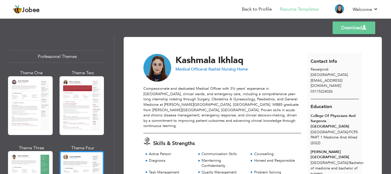
click at [111, 108] on div "Professional Themes Theme One Theme Two Theme Three Theme Six" at bounding box center [57, 104] width 114 height 138
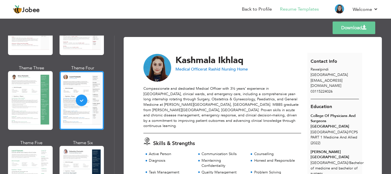
scroll to position [167, 0]
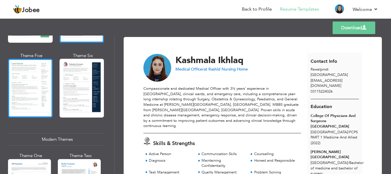
click at [37, 76] on div at bounding box center [30, 88] width 45 height 59
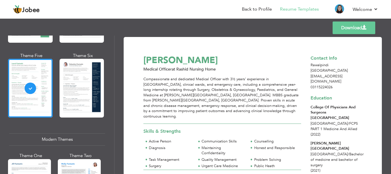
click at [186, 139] on div "Active Person" at bounding box center [171, 141] width 44 height 5
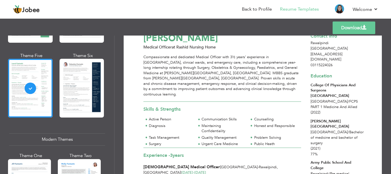
scroll to position [0, 0]
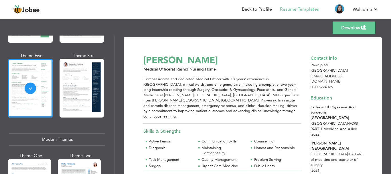
click at [352, 29] on link "Download" at bounding box center [354, 27] width 43 height 13
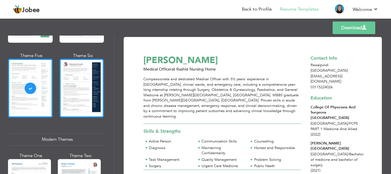
click at [93, 89] on div at bounding box center [82, 88] width 45 height 59
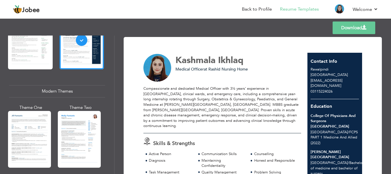
scroll to position [338, 0]
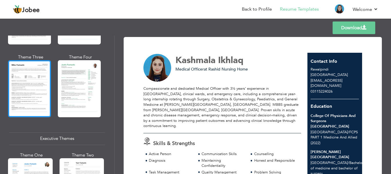
click at [34, 85] on div at bounding box center [29, 88] width 43 height 57
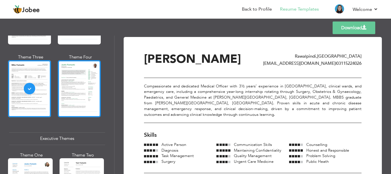
click at [65, 85] on div at bounding box center [79, 88] width 43 height 57
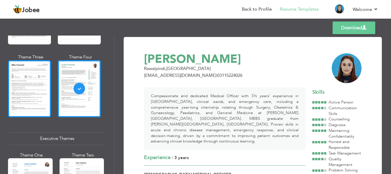
click at [30, 84] on div at bounding box center [29, 88] width 43 height 57
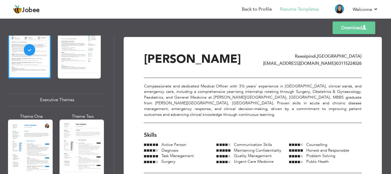
scroll to position [362, 0]
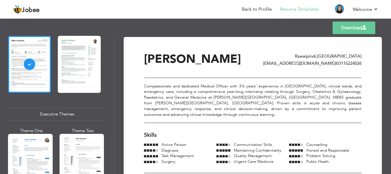
drag, startPoint x: 112, startPoint y: 94, endPoint x: 113, endPoint y: 90, distance: 3.6
click at [113, 90] on div "Professional Themes Theme One Theme Two Theme Three Theme Six" at bounding box center [57, 104] width 114 height 138
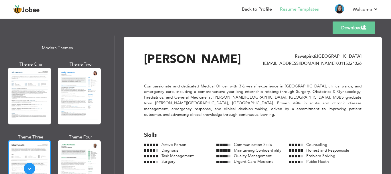
scroll to position [261, 0]
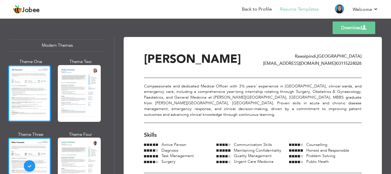
click at [44, 89] on div at bounding box center [29, 93] width 43 height 57
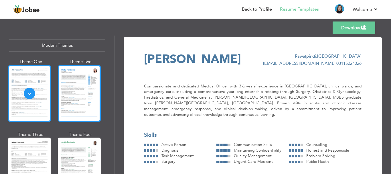
click at [72, 88] on div at bounding box center [79, 93] width 43 height 57
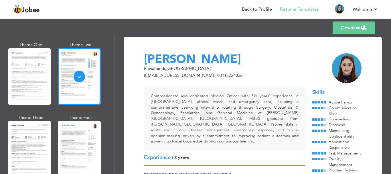
scroll to position [283, 0]
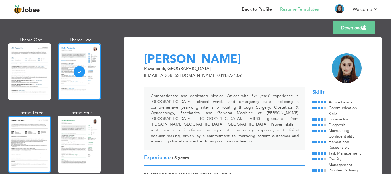
click at [40, 139] on div at bounding box center [29, 144] width 43 height 57
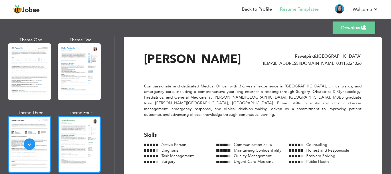
click at [62, 137] on div at bounding box center [79, 144] width 43 height 57
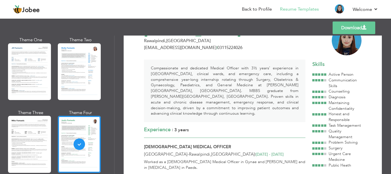
scroll to position [0, 0]
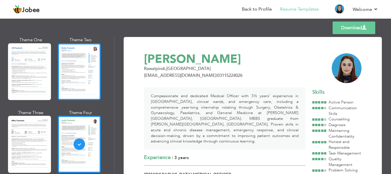
click at [82, 82] on div at bounding box center [79, 71] width 43 height 57
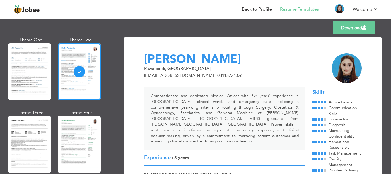
drag, startPoint x: 135, startPoint y: 95, endPoint x: 139, endPoint y: 103, distance: 8.6
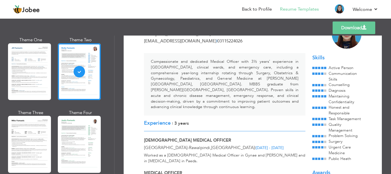
scroll to position [69, 0]
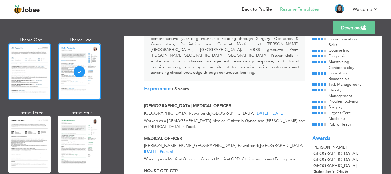
click at [37, 72] on div at bounding box center [29, 71] width 43 height 57
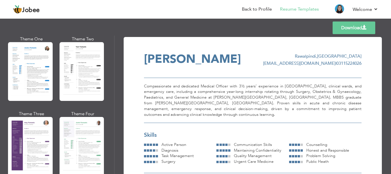
scroll to position [459, 0]
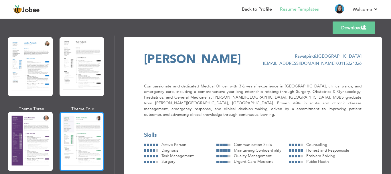
click at [90, 127] on div at bounding box center [82, 141] width 45 height 59
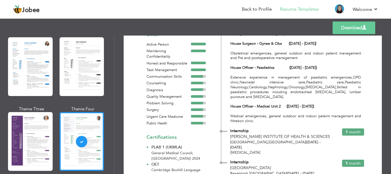
scroll to position [478, 0]
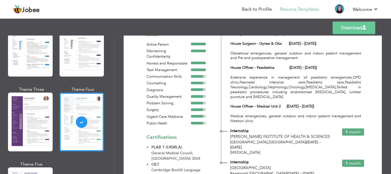
drag, startPoint x: 112, startPoint y: 108, endPoint x: 112, endPoint y: 113, distance: 4.9
click at [112, 109] on div "Professional Themes Theme One Theme Two Theme Three Theme Six" at bounding box center [57, 104] width 114 height 138
click at [112, 114] on div "Professional Themes Theme One Theme Two Theme Three Theme Six" at bounding box center [57, 104] width 114 height 138
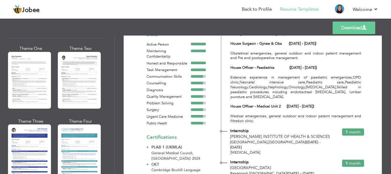
scroll to position [1017, 0]
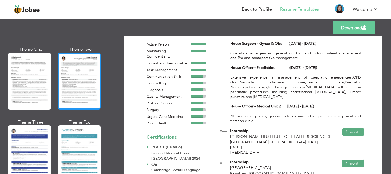
click at [86, 82] on div at bounding box center [79, 81] width 43 height 57
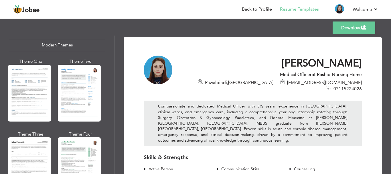
scroll to position [262, 0]
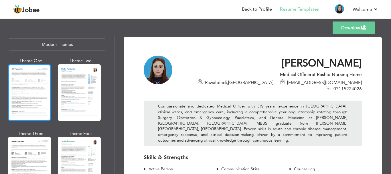
click at [42, 94] on div at bounding box center [29, 92] width 43 height 57
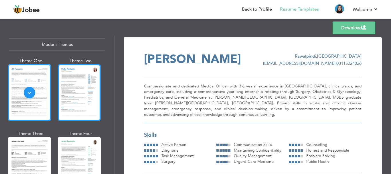
click at [80, 91] on div at bounding box center [79, 92] width 43 height 57
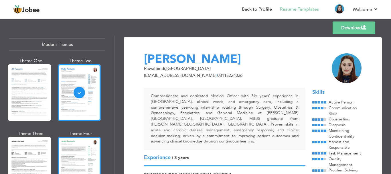
click at [73, 140] on div at bounding box center [79, 165] width 43 height 57
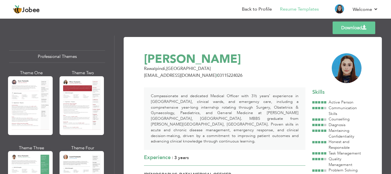
scroll to position [121, 0]
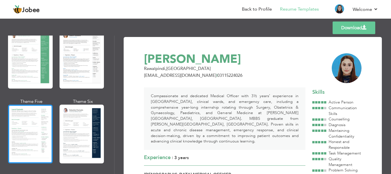
click at [37, 117] on div at bounding box center [30, 133] width 45 height 59
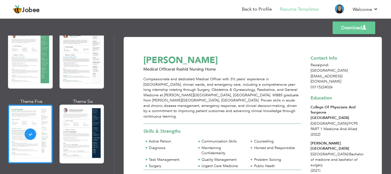
click at [223, 139] on div "Communication Skills" at bounding box center [224, 141] width 44 height 5
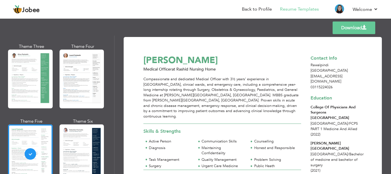
scroll to position [89, 0]
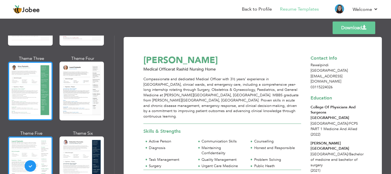
click at [33, 95] on div at bounding box center [30, 91] width 45 height 59
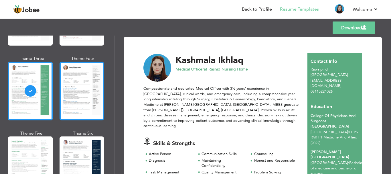
click at [98, 73] on div at bounding box center [82, 91] width 45 height 59
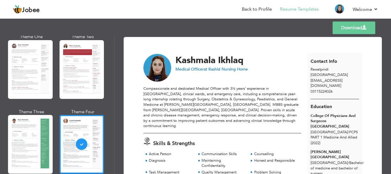
scroll to position [29, 0]
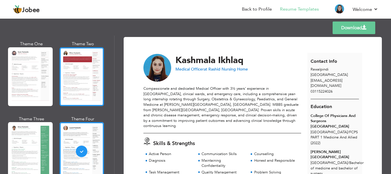
click at [85, 72] on div at bounding box center [82, 76] width 45 height 59
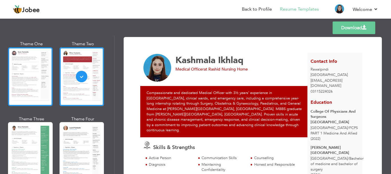
click at [33, 92] on div at bounding box center [30, 76] width 45 height 59
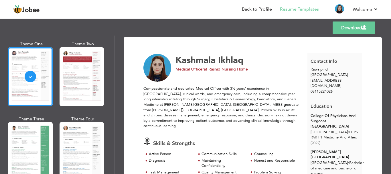
click at [287, 66] on div "Kashmala Ikhlaq Medical Officer at Rashid Nursing Home" at bounding box center [239, 63] width 128 height 19
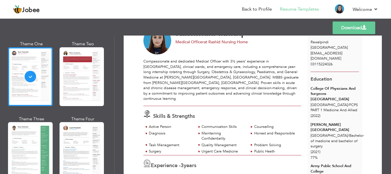
scroll to position [0, 0]
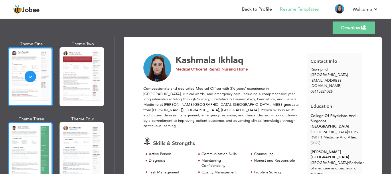
click at [40, 143] on div at bounding box center [30, 151] width 45 height 59
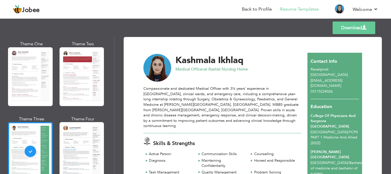
click at [284, 123] on div "Compassionate and dedicated Medical Officer with 3½ years’ experience in OPD, c…" at bounding box center [222, 107] width 158 height 43
click at [350, 29] on link "Download" at bounding box center [354, 27] width 43 height 13
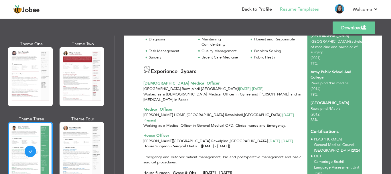
scroll to position [363, 0]
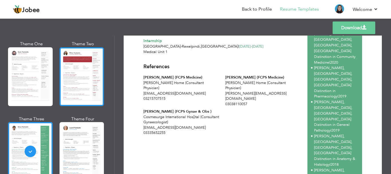
click at [78, 69] on div at bounding box center [82, 76] width 45 height 59
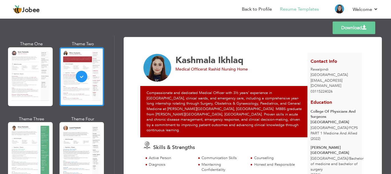
click at [354, 149] on div "Shaheed Zulfiqar Ali Bhutto Medical University" at bounding box center [335, 150] width 48 height 11
click at [288, 66] on div "Kashmala Ikhlaq Medical Officer at Rashid Nursing Home" at bounding box center [239, 63] width 128 height 19
click at [337, 80] on span "kashmalaikhlaq002@gmail.com" at bounding box center [327, 83] width 32 height 11
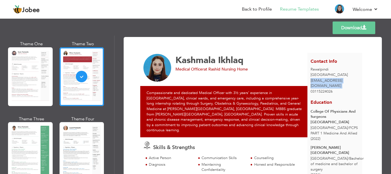
click at [337, 80] on span "kashmalaikhlaq002@gmail.com" at bounding box center [327, 83] width 32 height 11
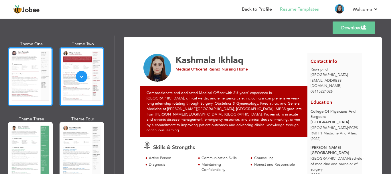
click at [21, 73] on div at bounding box center [30, 76] width 45 height 59
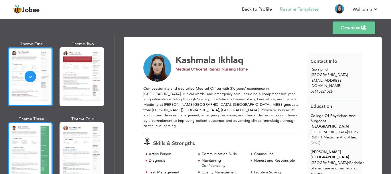
click at [27, 159] on div at bounding box center [30, 151] width 45 height 59
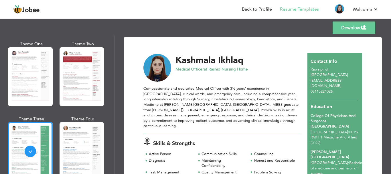
click at [342, 80] on span "kashmalaikhlaq002@gmail.com" at bounding box center [327, 83] width 32 height 11
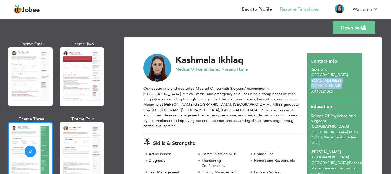
click at [341, 81] on span "kashmalaikhlaq002@gmail.com" at bounding box center [327, 83] width 32 height 11
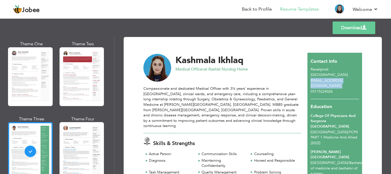
click at [341, 81] on span "kashmalaikhlaq002@gmail.com" at bounding box center [327, 83] width 32 height 11
click at [341, 84] on div "kashmalaikhlaq002@gmail.com" at bounding box center [334, 83] width 55 height 11
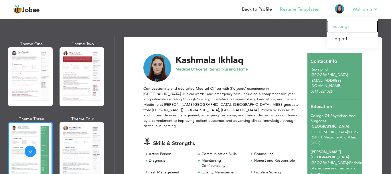
click at [350, 28] on link "Settings" at bounding box center [353, 26] width 52 height 12
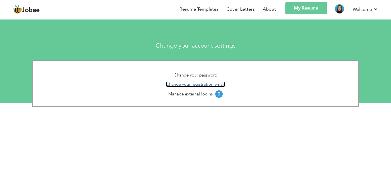
click at [198, 82] on link "Change your registration email" at bounding box center [195, 84] width 59 height 6
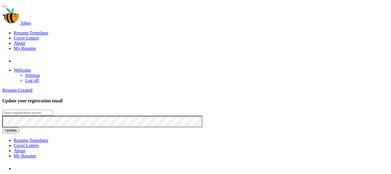
click at [53, 110] on input "email" at bounding box center [27, 113] width 51 height 6
type input "[EMAIL_ADDRESS][DOMAIN_NAME]"
click at [19, 127] on button "Update" at bounding box center [10, 130] width 17 height 6
